Goal: Task Accomplishment & Management: Manage account settings

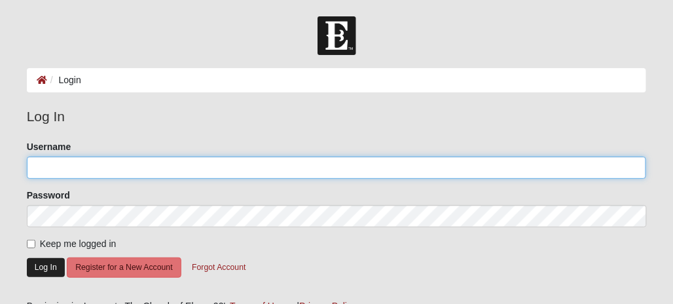
type input "Whitepiner71"
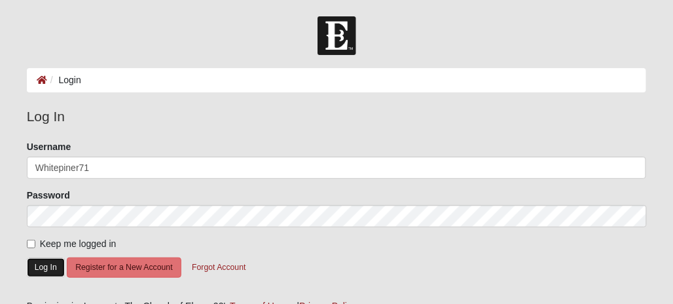
click at [48, 267] on button "Log In" at bounding box center [46, 267] width 38 height 19
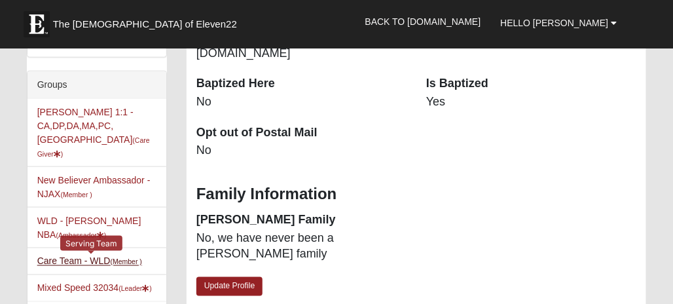
scroll to position [328, 0]
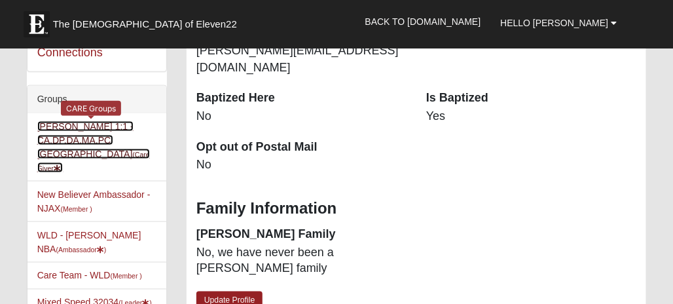
click at [93, 136] on link "Jim Speed 1:1 -CA,DP,DA,MA,PC,SA (Care Giver )" at bounding box center [93, 147] width 113 height 52
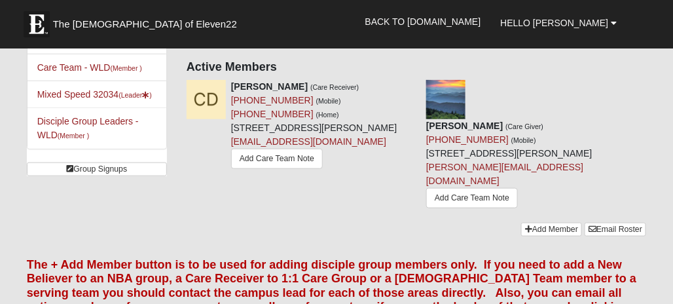
scroll to position [262, 0]
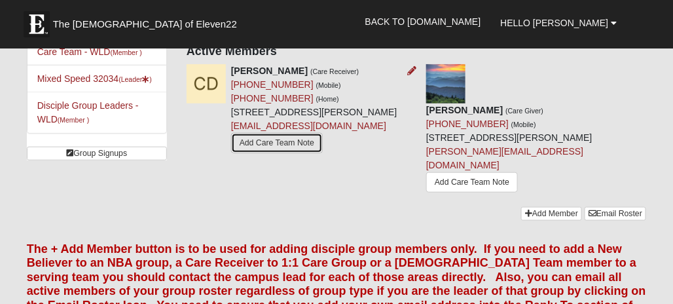
click at [232, 153] on link "Add Care Team Note" at bounding box center [277, 143] width 92 height 20
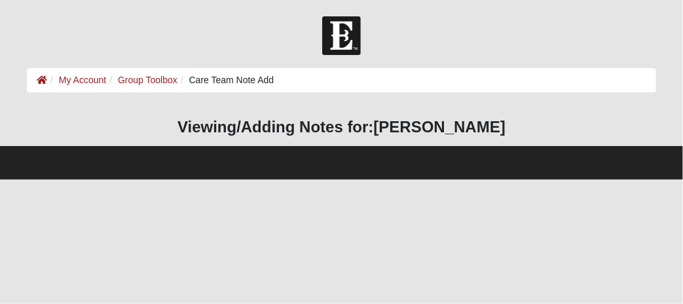
click at [285, 77] on ol "My Account Group Toolbox Care Team Note Add" at bounding box center [342, 80] width 630 height 24
click at [190, 81] on li "Care Team Note Add" at bounding box center [226, 80] width 97 height 14
click at [56, 179] on html "Hello Jim My Account Log Out Care Team Note Add My Account Group Toolbox Care T…" at bounding box center [341, 89] width 683 height 179
click at [185, 126] on h3 "Viewing/Adding Notes for: Chris Doty" at bounding box center [342, 127] width 630 height 19
click at [281, 78] on ol "My Account Group Toolbox Care Team Note Add" at bounding box center [342, 80] width 630 height 24
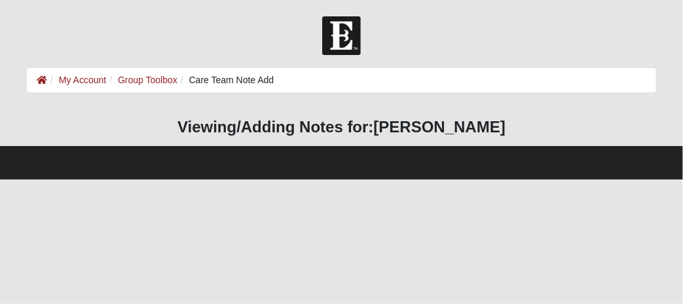
click at [281, 78] on ol "My Account Group Toolbox Care Team Note Add" at bounding box center [342, 80] width 630 height 24
click at [280, 77] on ol "My Account Group Toolbox Care Team Note Add" at bounding box center [342, 80] width 630 height 24
click at [265, 126] on h3 "Viewing/Adding Notes for: Chris Doty" at bounding box center [342, 127] width 630 height 19
click at [265, 127] on h3 "Viewing/Adding Notes for: Chris Doty" at bounding box center [342, 127] width 630 height 19
click at [166, 127] on h3 "Viewing/Adding Notes for: Chris Doty" at bounding box center [342, 127] width 630 height 19
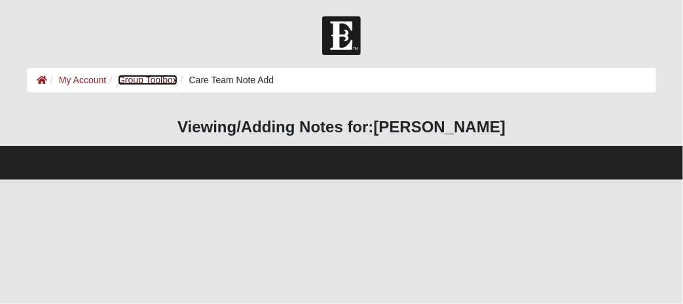
click at [139, 76] on link "Group Toolbox" at bounding box center [148, 80] width 60 height 10
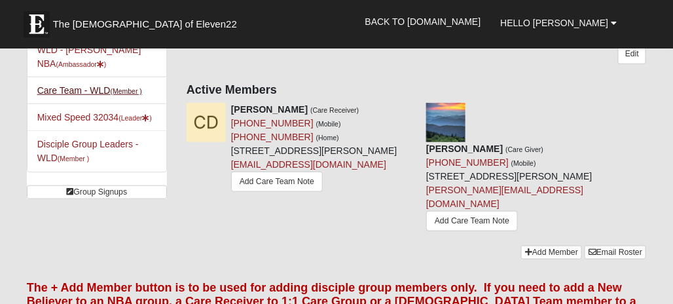
scroll to position [197, 0]
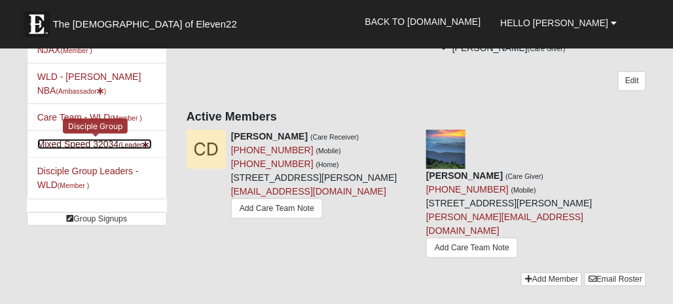
click at [81, 139] on link "Mixed Speed 32034 (Leader )" at bounding box center [94, 144] width 115 height 10
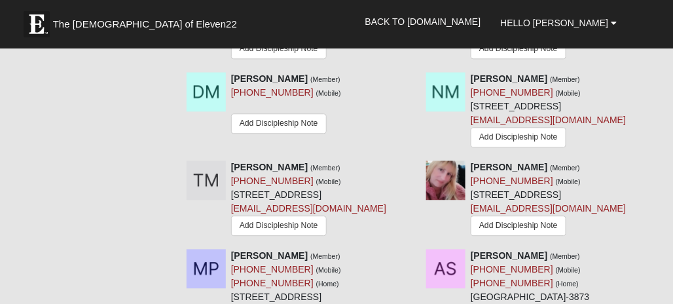
scroll to position [721, 0]
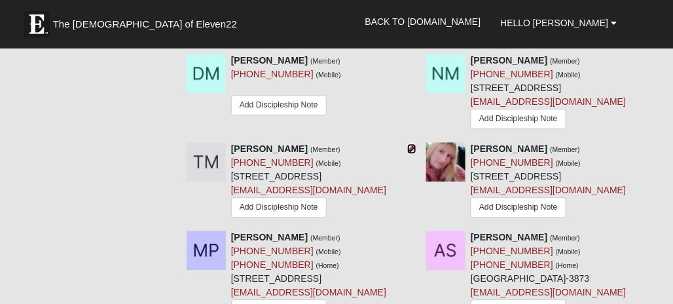
click at [411, 144] on icon at bounding box center [411, 148] width 9 height 9
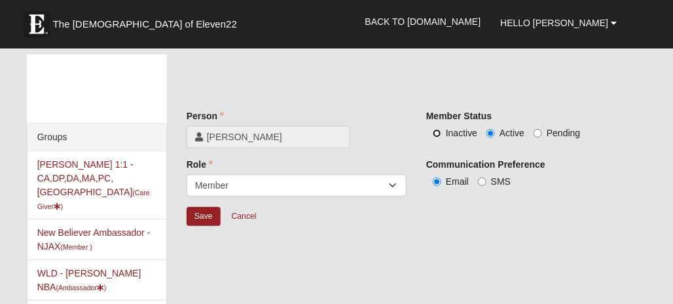
click at [436, 132] on input "Inactive" at bounding box center [437, 133] width 9 height 9
radio input "true"
click at [204, 216] on input "Save" at bounding box center [204, 216] width 34 height 19
